Goal: Information Seeking & Learning: Learn about a topic

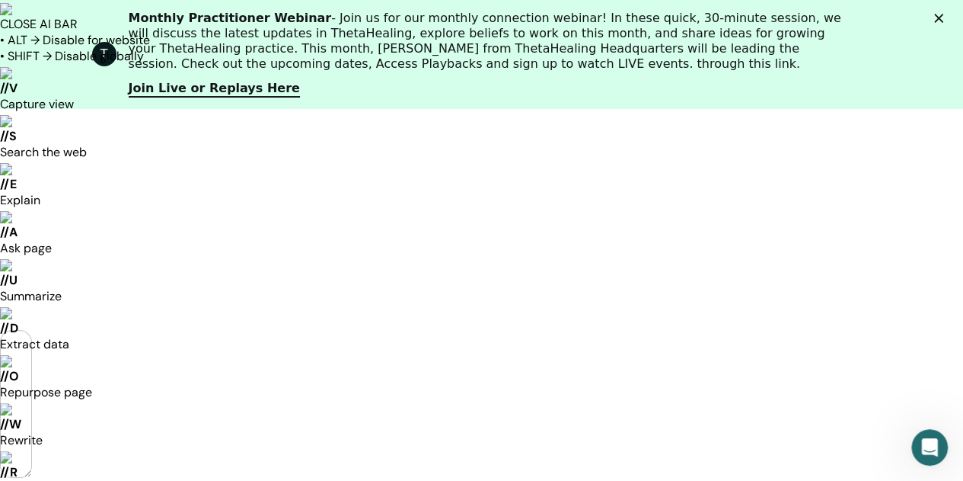
click at [944, 18] on icon "Cerrar" at bounding box center [938, 18] width 9 height 9
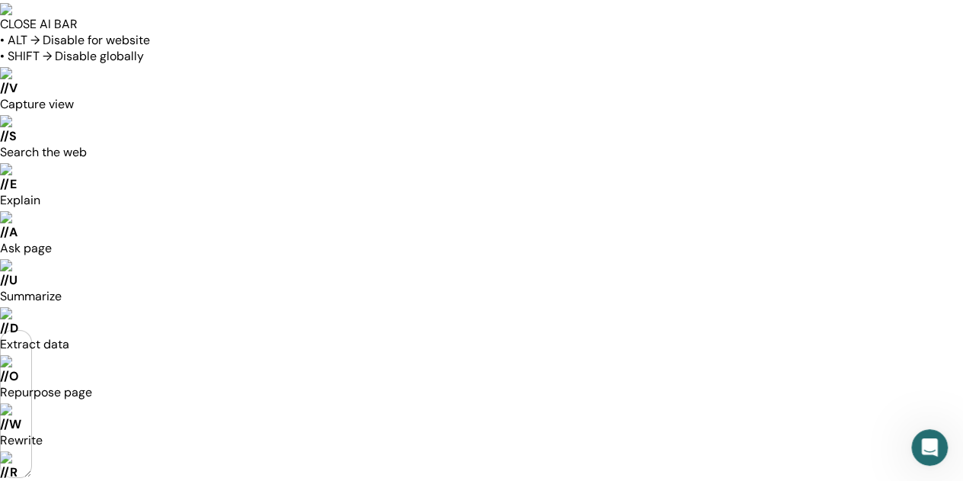
drag, startPoint x: 628, startPoint y: 92, endPoint x: 845, endPoint y: 364, distance: 347.9
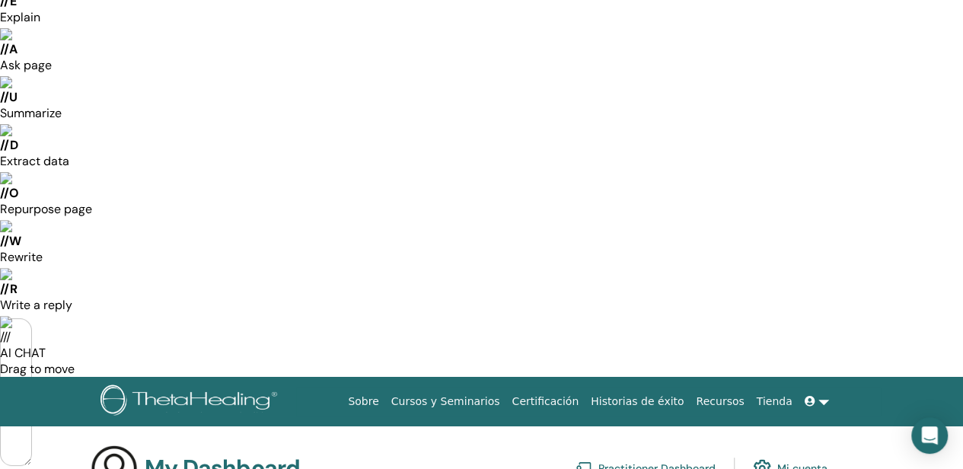
scroll to position [192, 0]
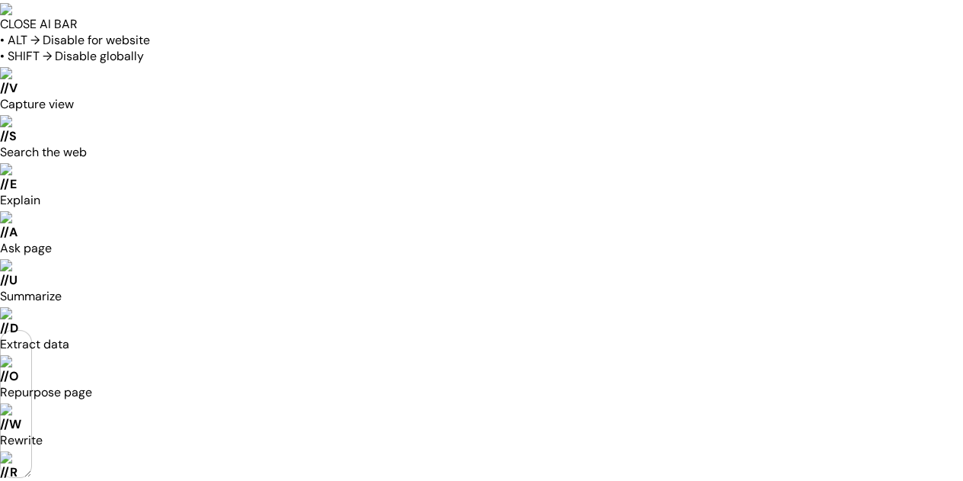
scroll to position [1171, 0]
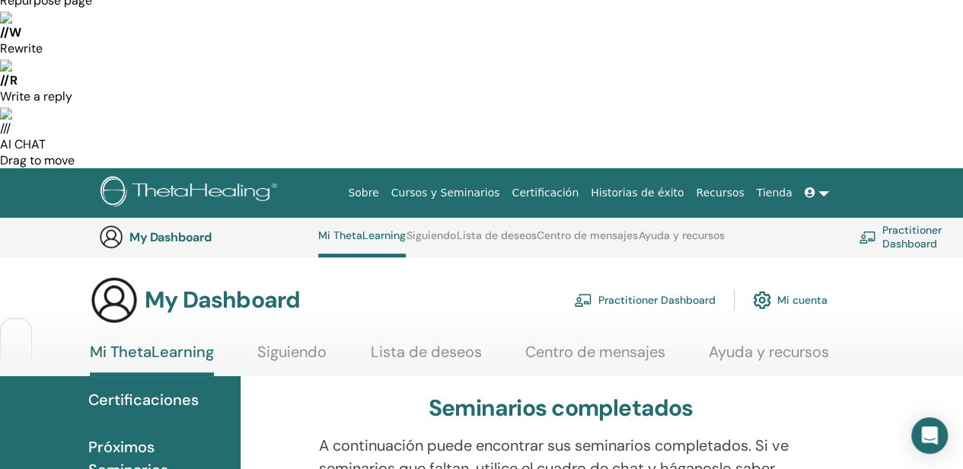
scroll to position [420, 0]
